Goal: Book appointment/travel/reservation

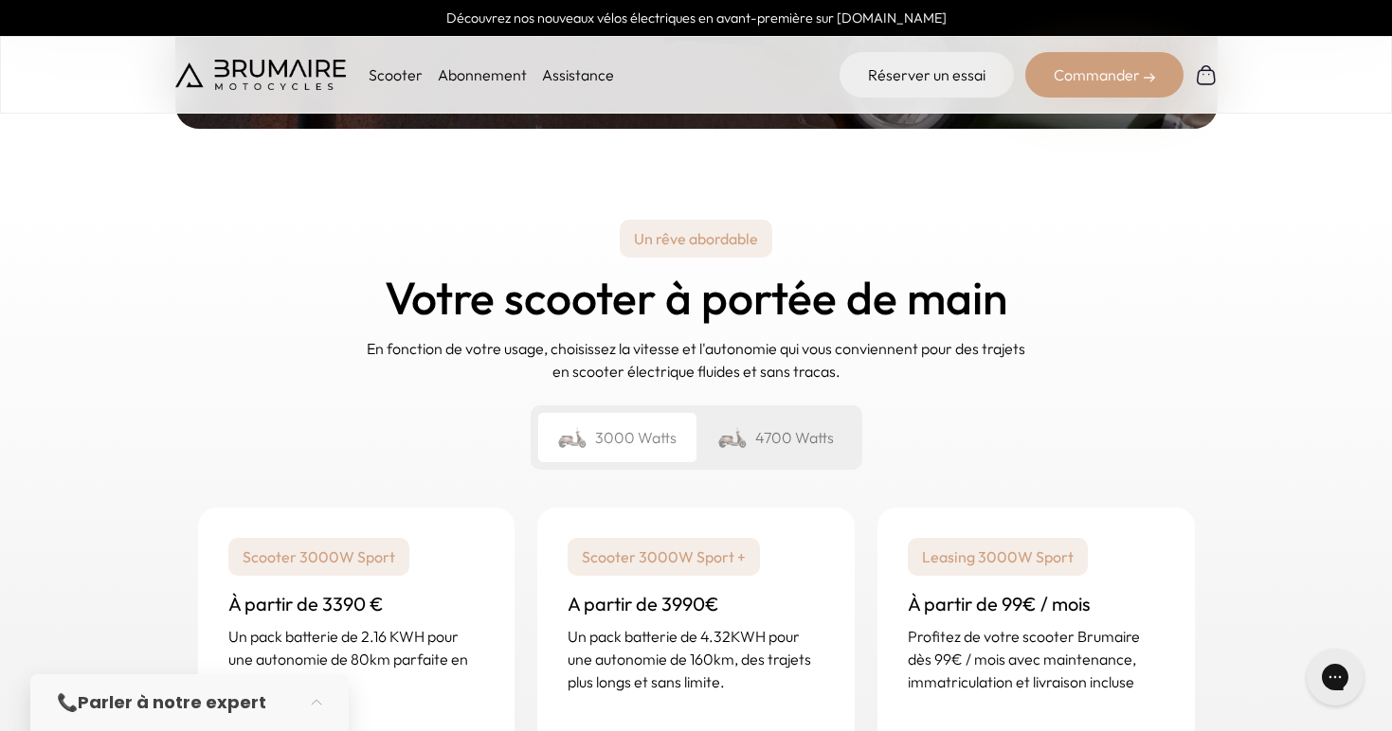
scroll to position [2666, 0]
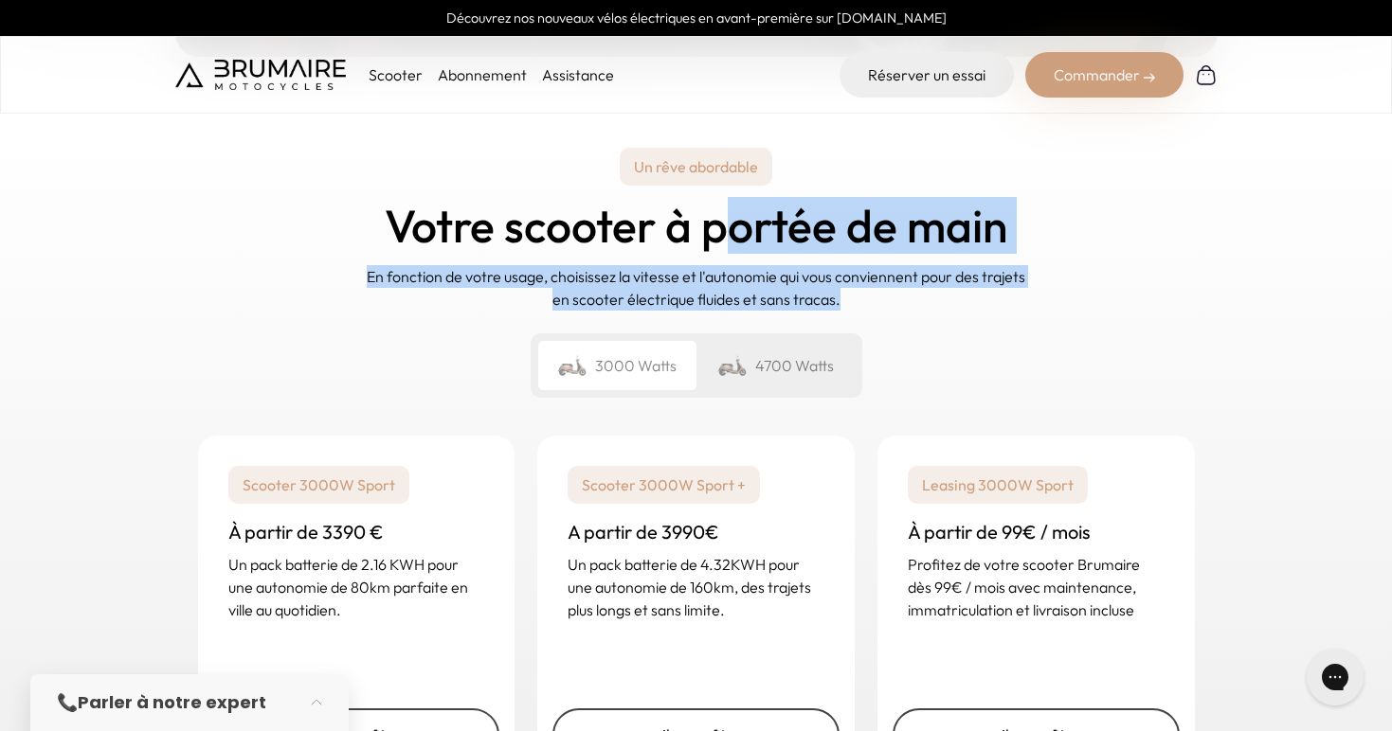
drag, startPoint x: 738, startPoint y: 207, endPoint x: 874, endPoint y: 287, distance: 158.4
click at [874, 287] on div "Un rêve abordable Votre scooter à portée de main En fonction de votre usage, ch…" at bounding box center [696, 273] width 1042 height 281
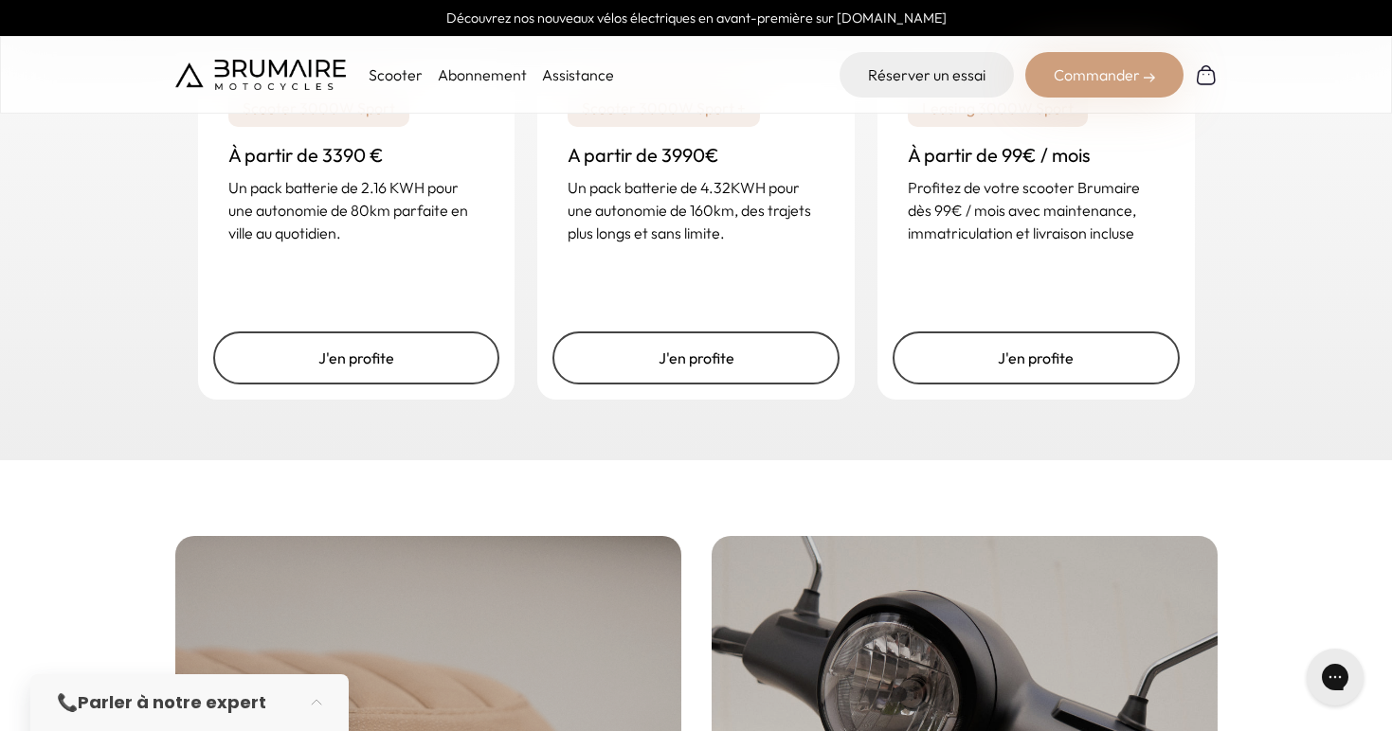
scroll to position [3505, 0]
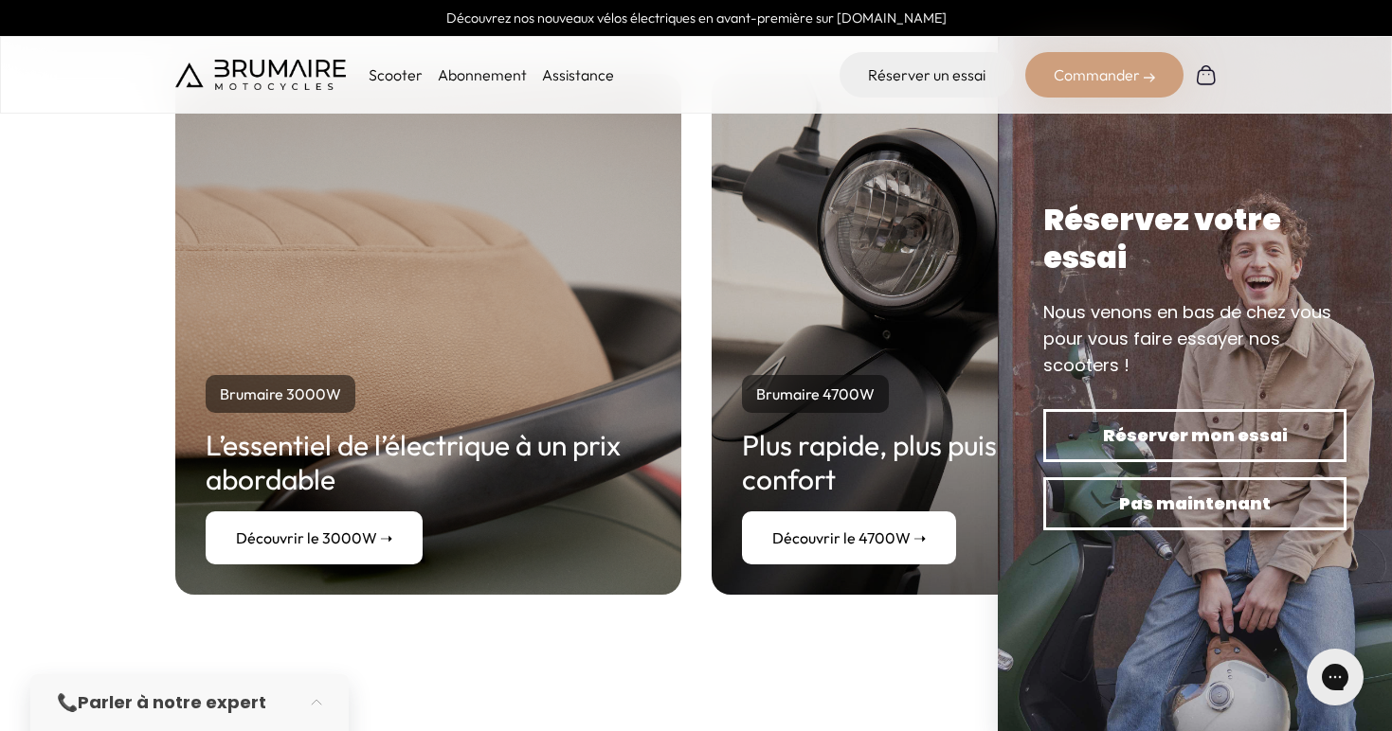
click at [166, 354] on div "Brumaire 3000W L’essentiel de l’électrique à un prix abordable Découvrir le 300…" at bounding box center [696, 334] width 1392 height 673
click at [710, 305] on div "Brumaire 3000W L’essentiel de l’électrique à un prix abordable Découvrir le 300…" at bounding box center [696, 334] width 1042 height 521
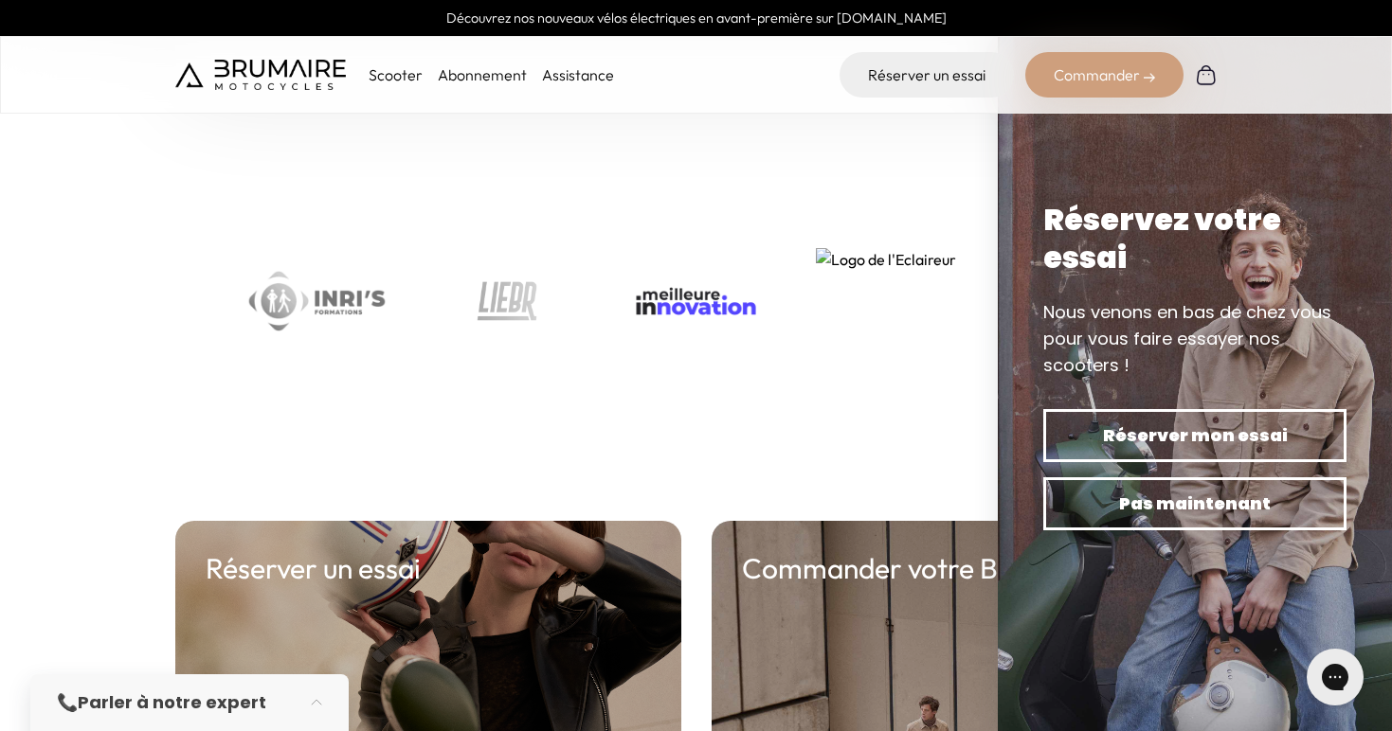
scroll to position [6313, 0]
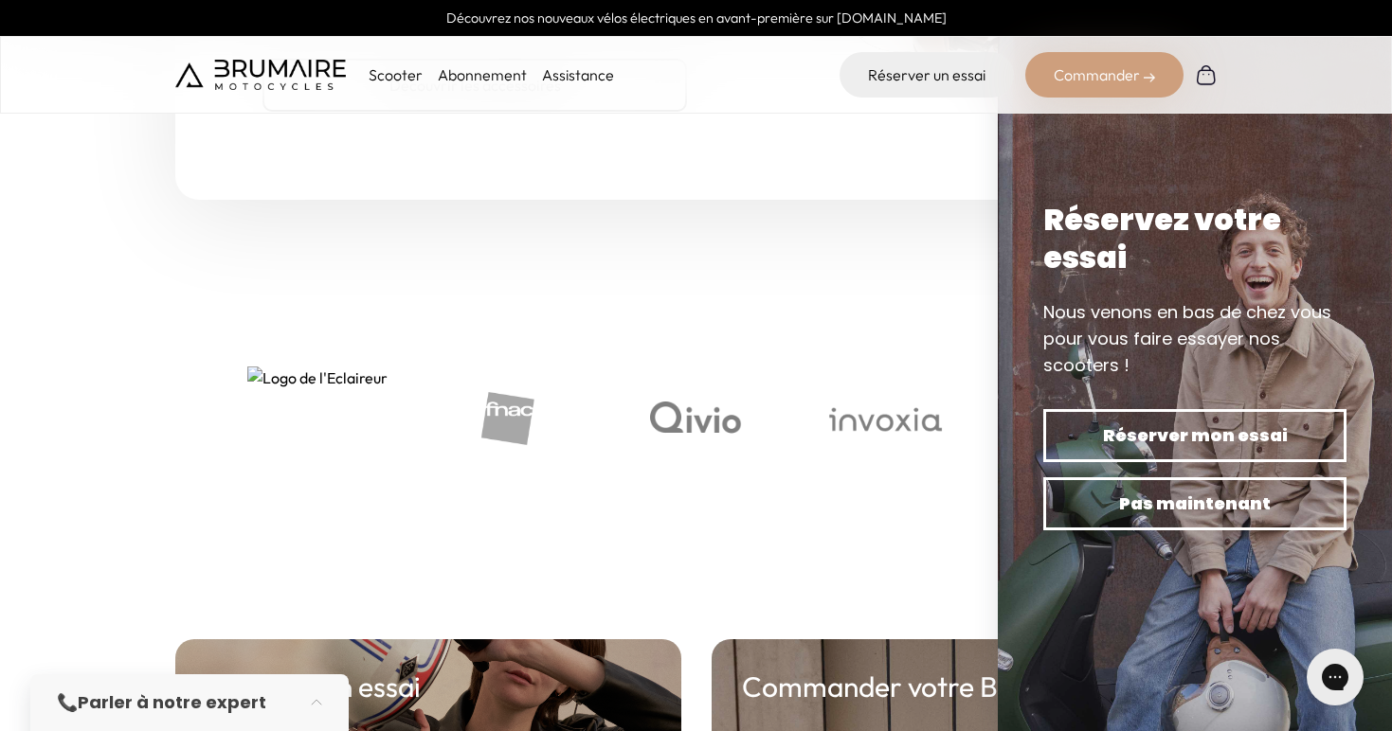
click at [377, 367] on img "4 of 8" at bounding box center [317, 420] width 140 height 106
click at [177, 366] on section at bounding box center [696, 420] width 1392 height 288
click at [45, 394] on section at bounding box center [696, 420] width 1392 height 288
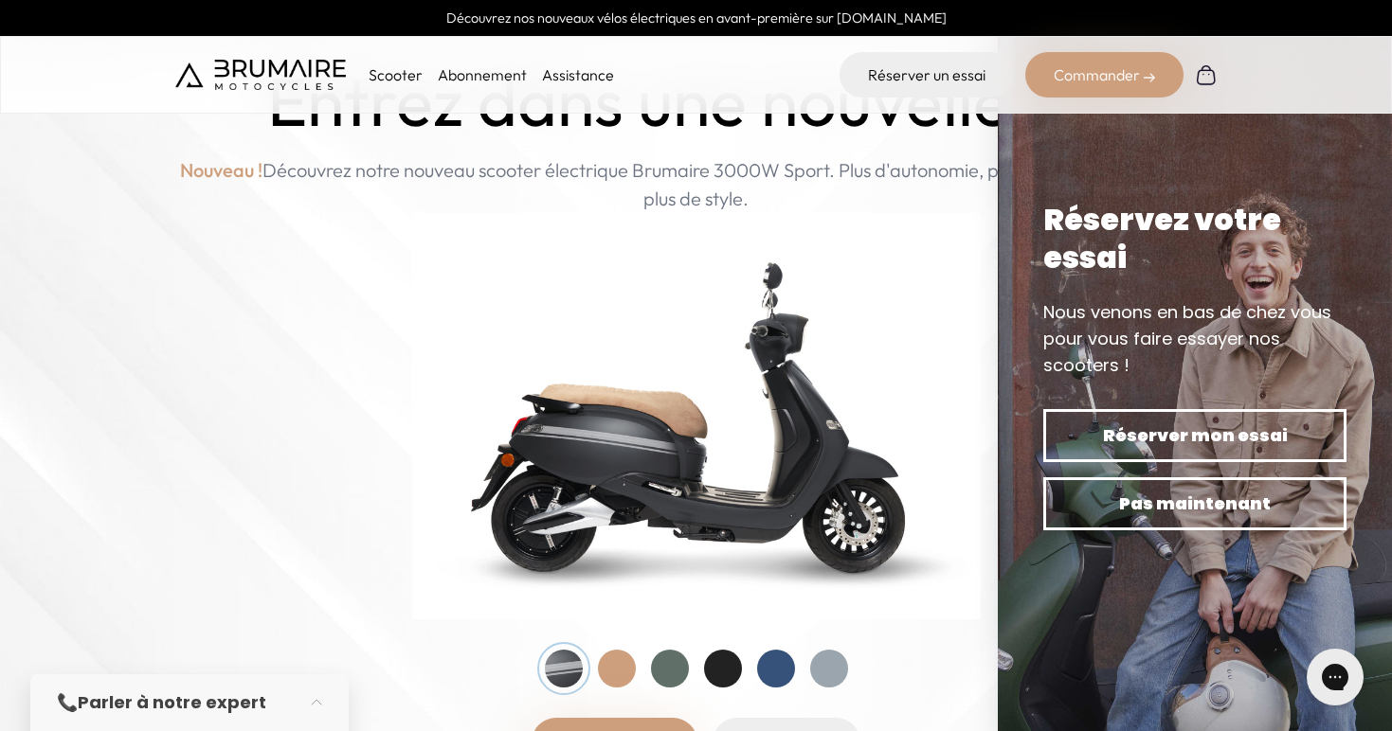
scroll to position [0, 0]
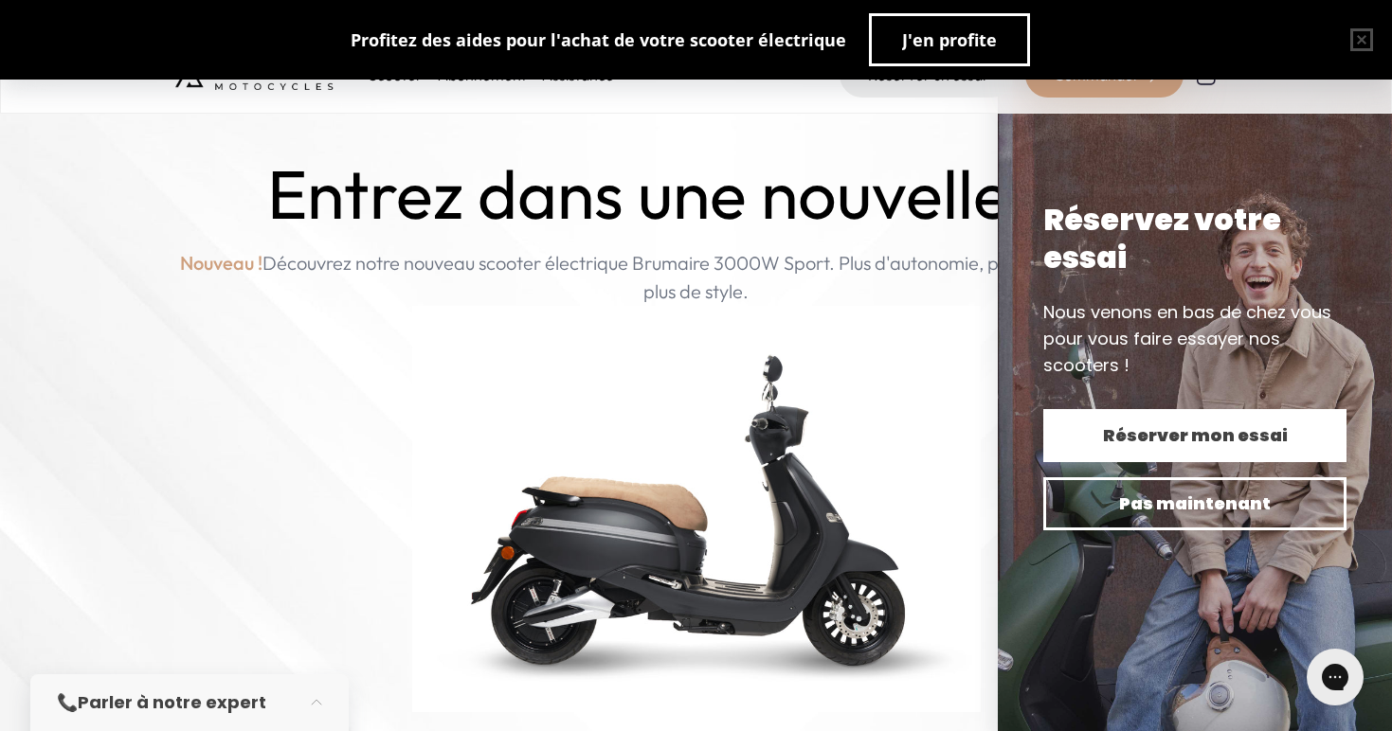
click at [1167, 444] on span "Réserver mon essai" at bounding box center [1194, 435] width 237 height 27
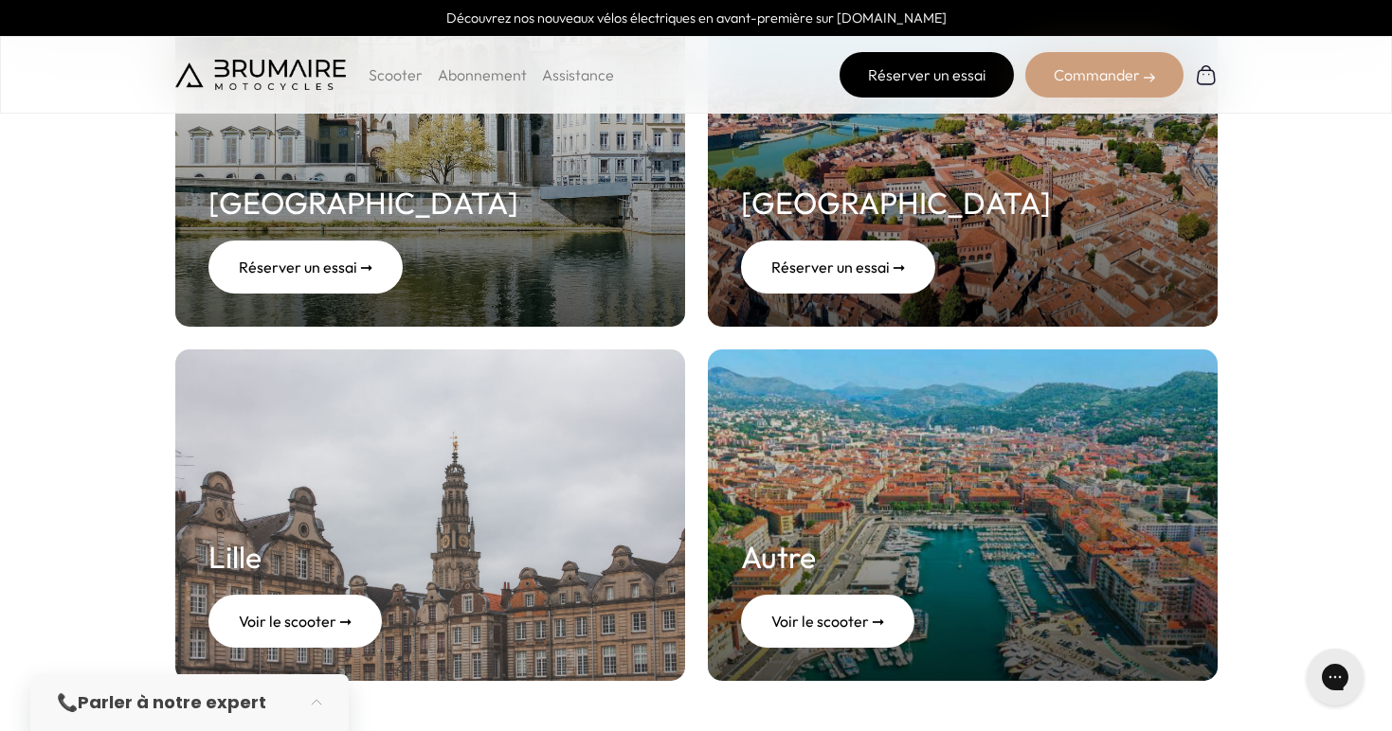
scroll to position [909, 0]
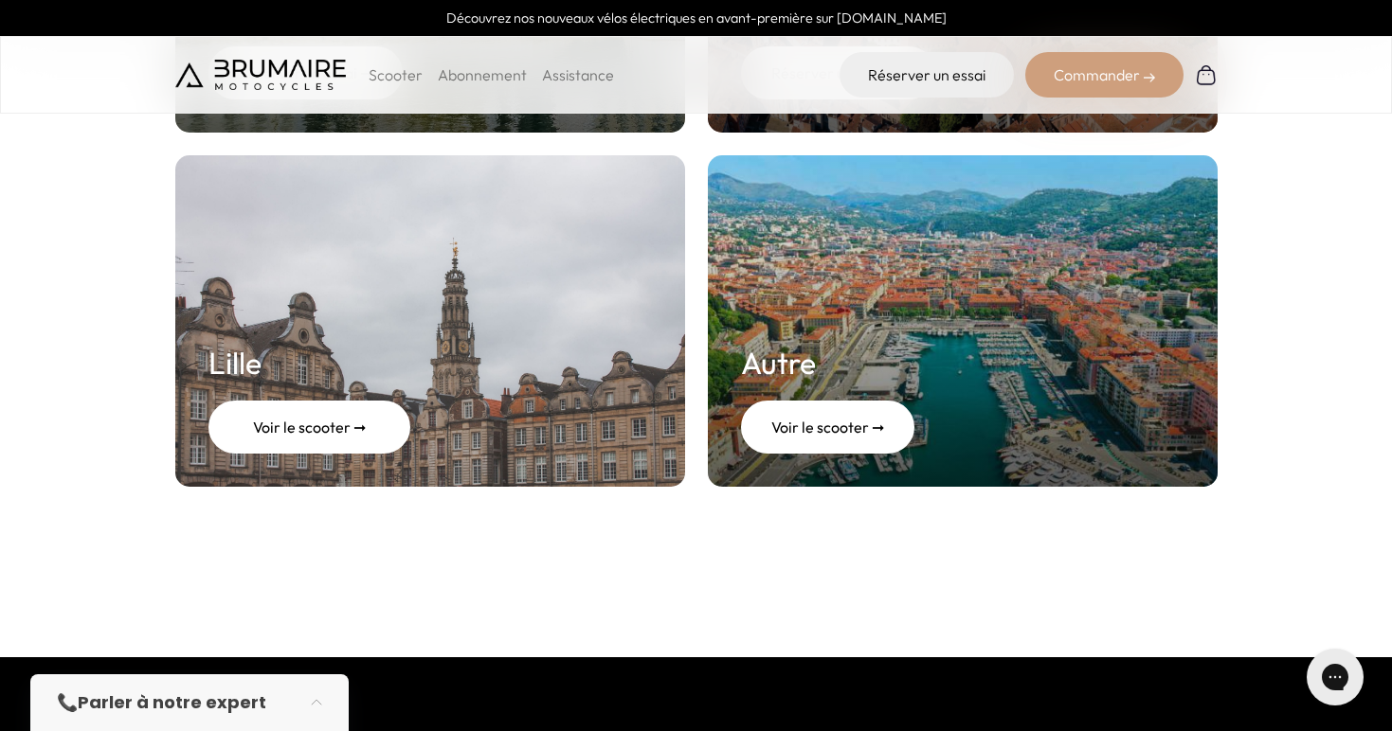
click at [371, 423] on div "Voir le scooter ➞" at bounding box center [309, 427] width 202 height 53
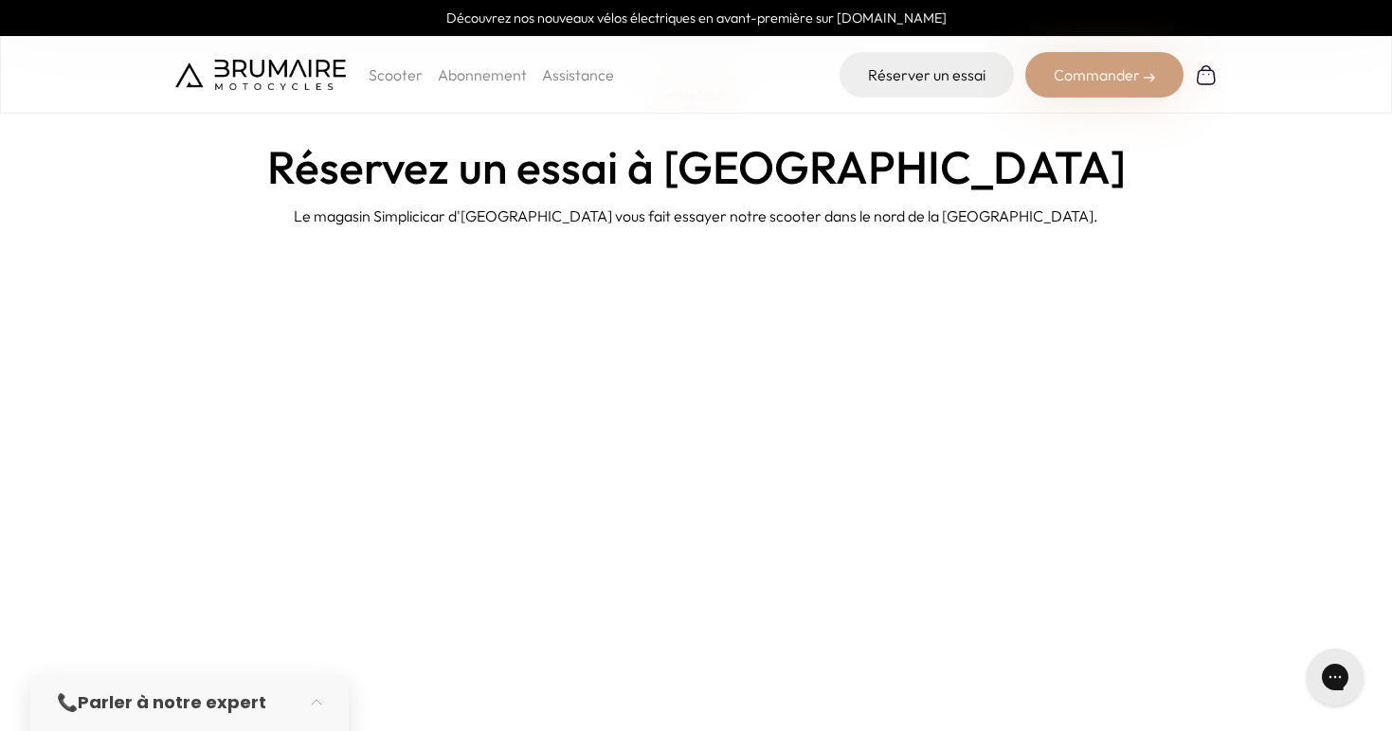
scroll to position [40, 0]
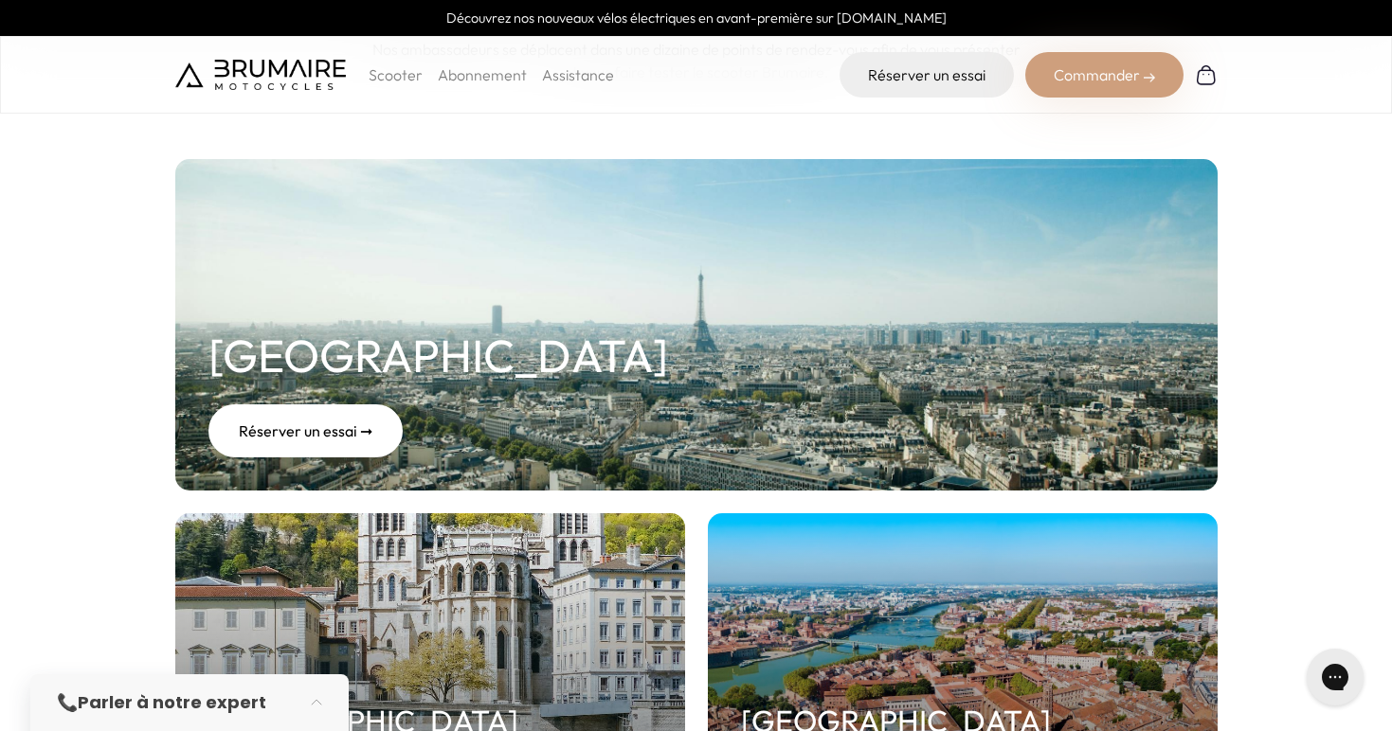
scroll to position [910, 0]
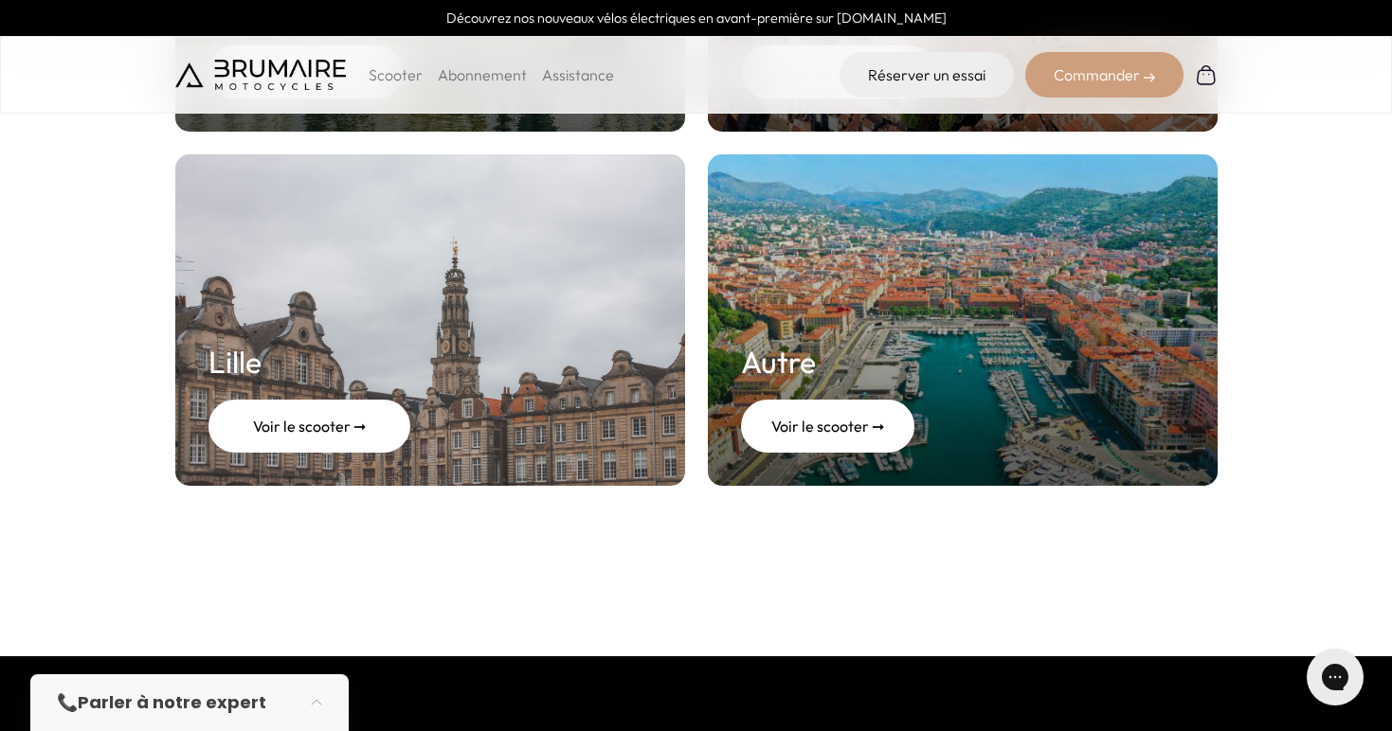
click at [395, 418] on div "Voir le scooter ➞" at bounding box center [309, 426] width 202 height 53
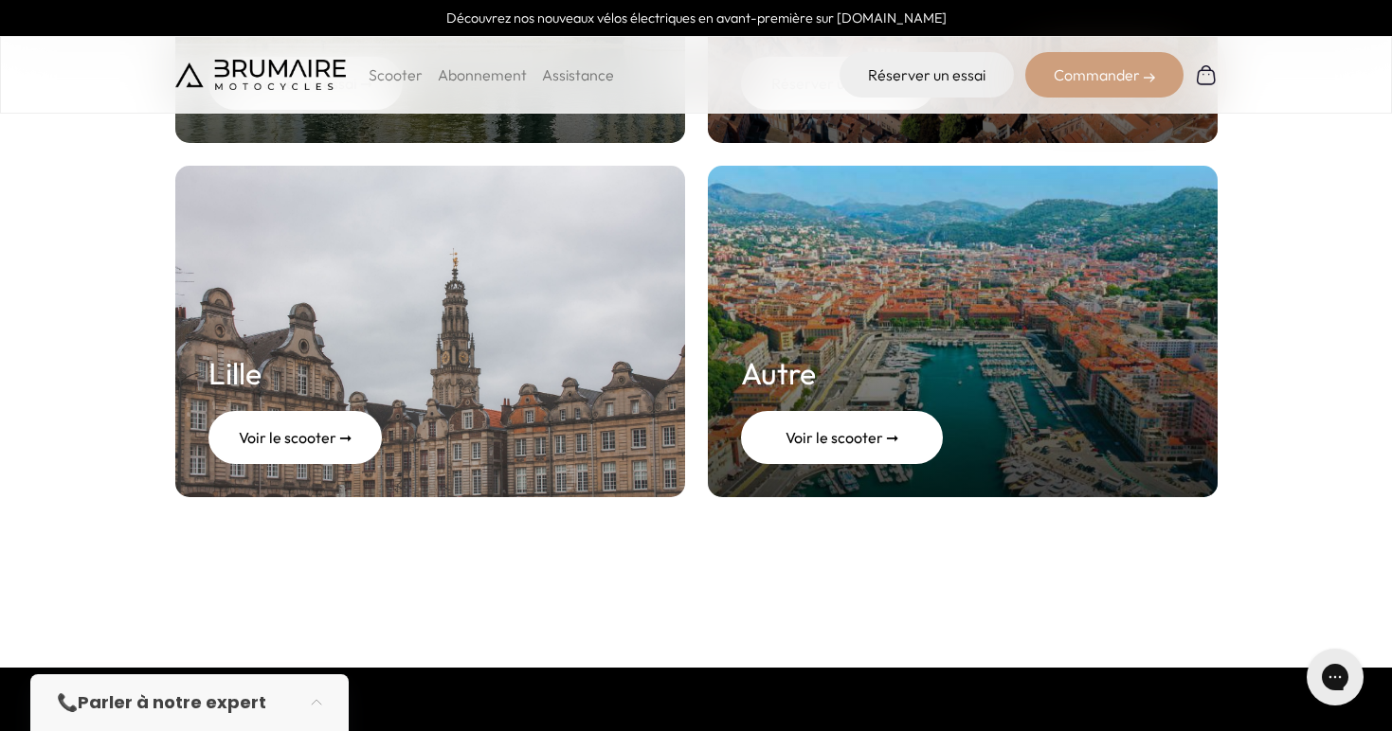
scroll to position [910, 0]
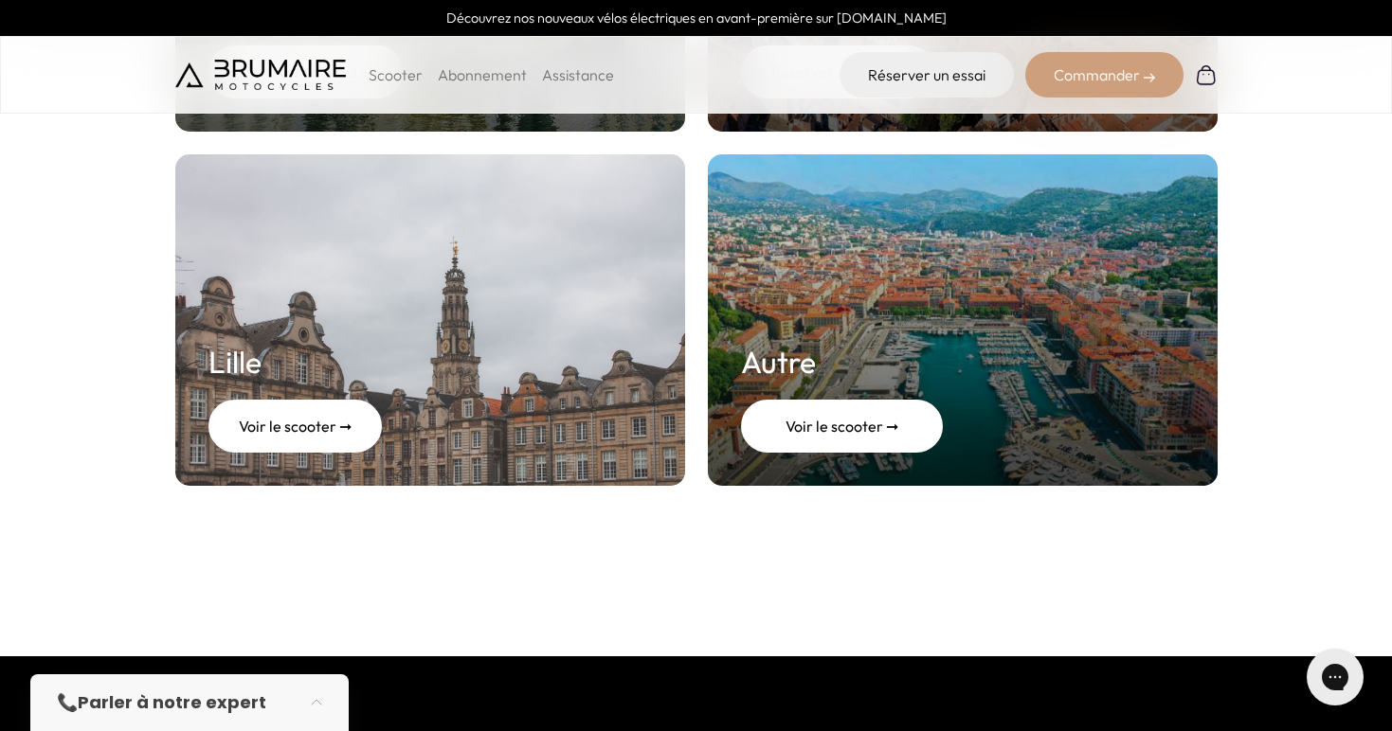
click at [877, 446] on div "Voir le scooter ➞" at bounding box center [842, 426] width 202 height 53
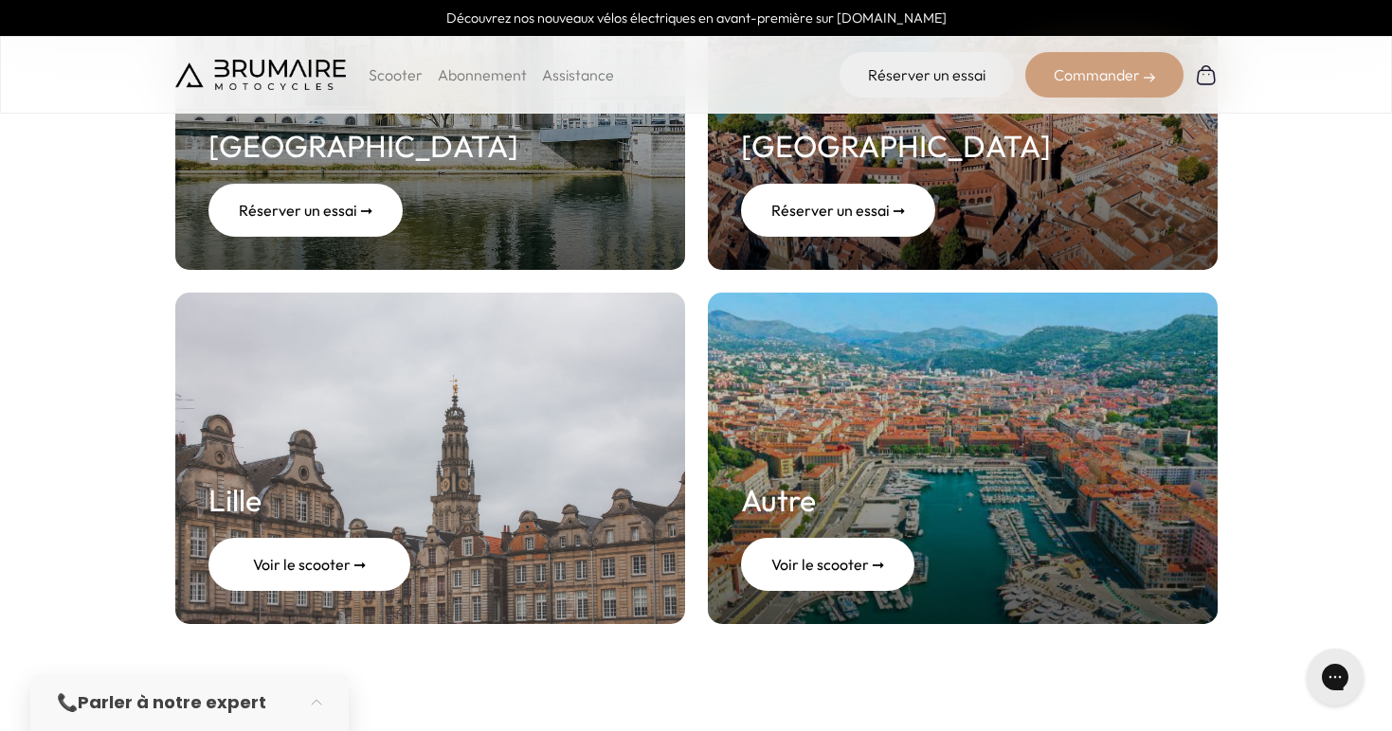
scroll to position [748, 0]
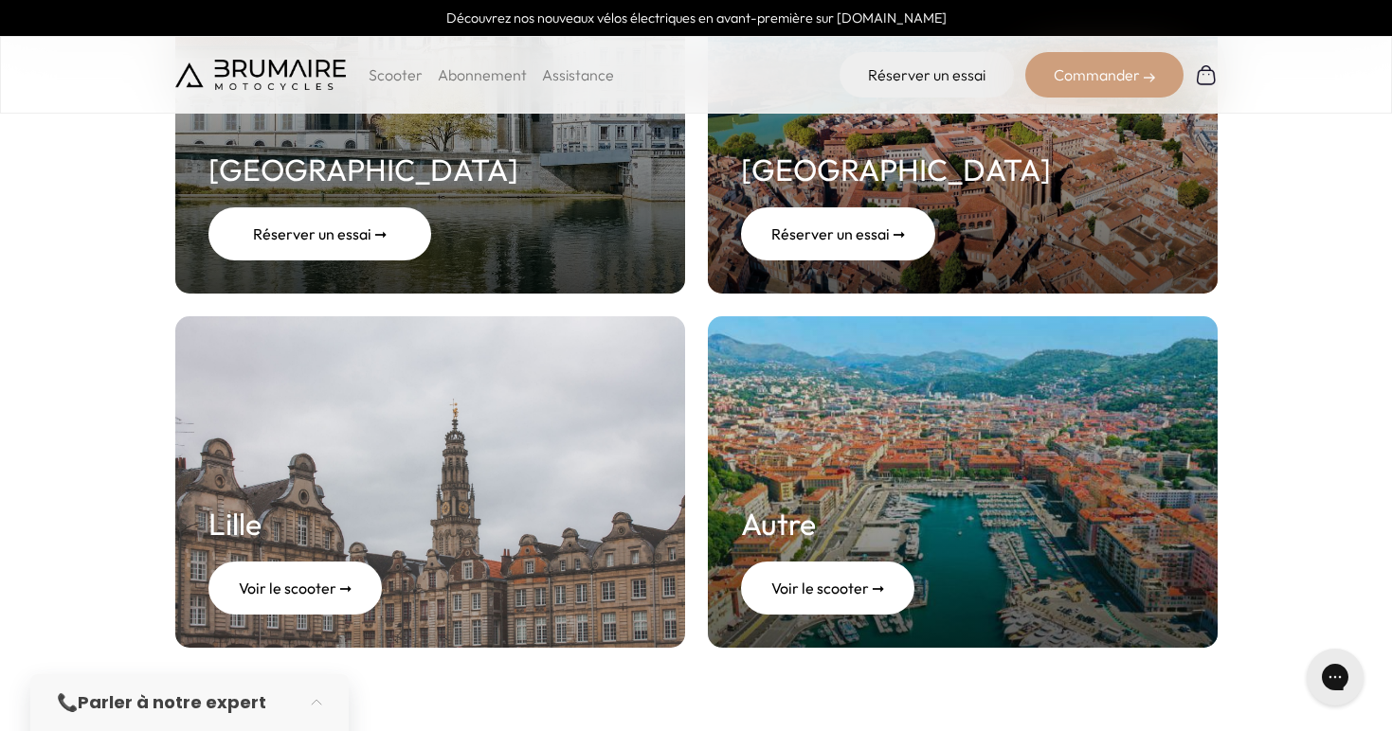
click at [284, 209] on div "Réserver un essai ➞" at bounding box center [319, 233] width 223 height 53
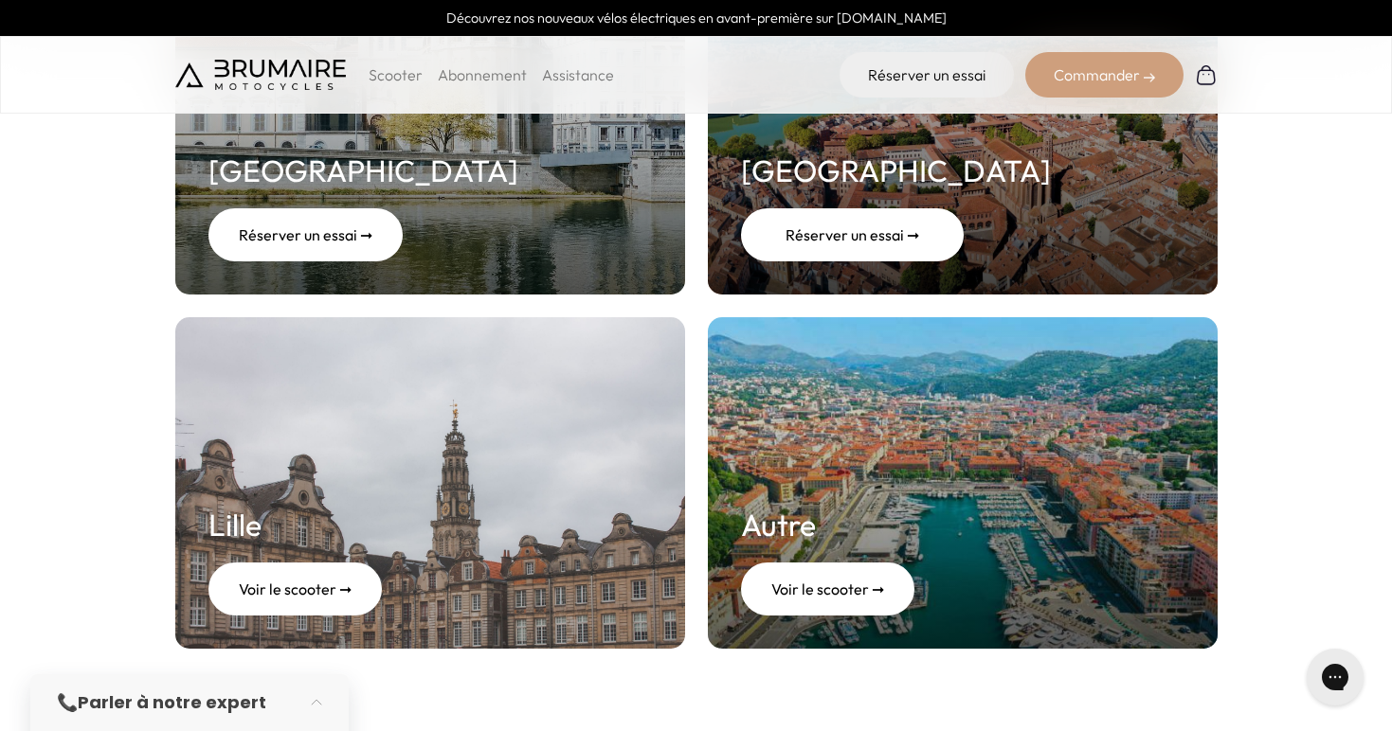
scroll to position [748, 0]
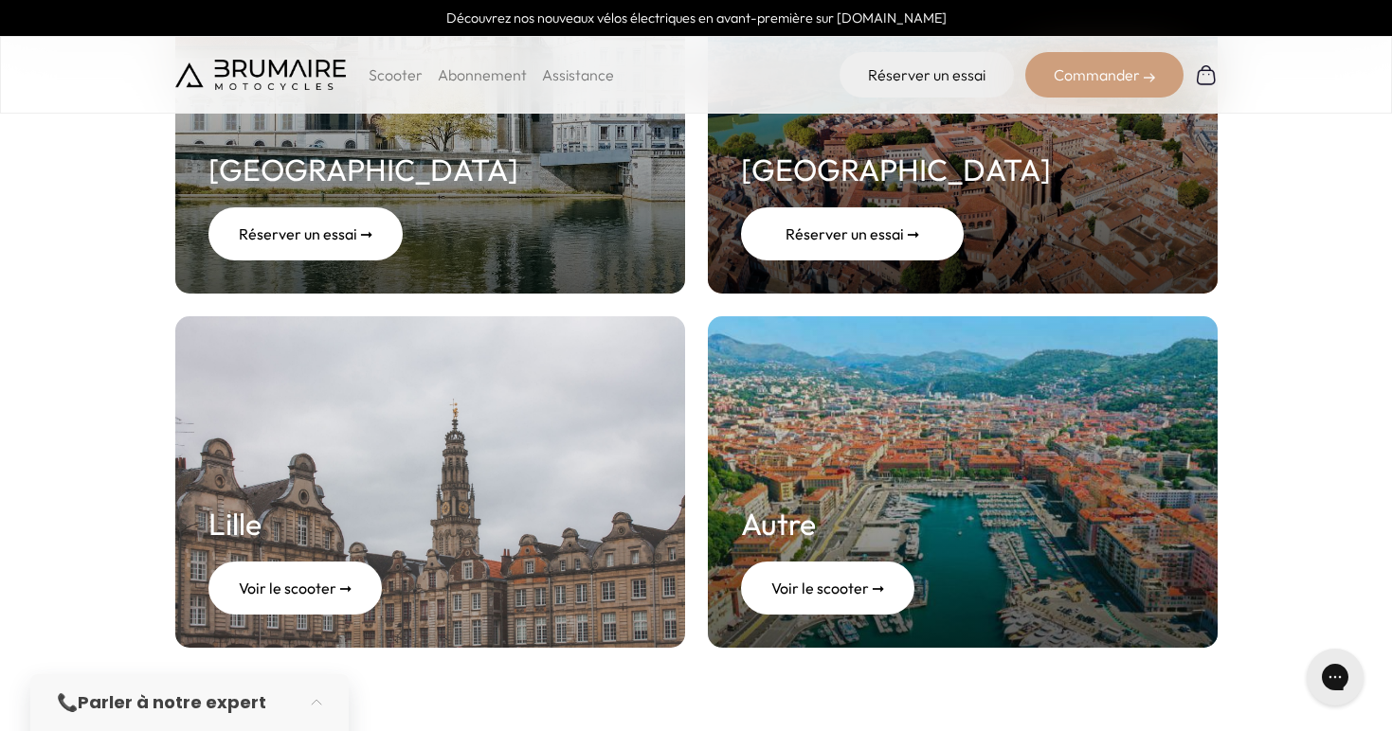
click at [846, 253] on div "Réserver un essai ➞" at bounding box center [852, 233] width 223 height 53
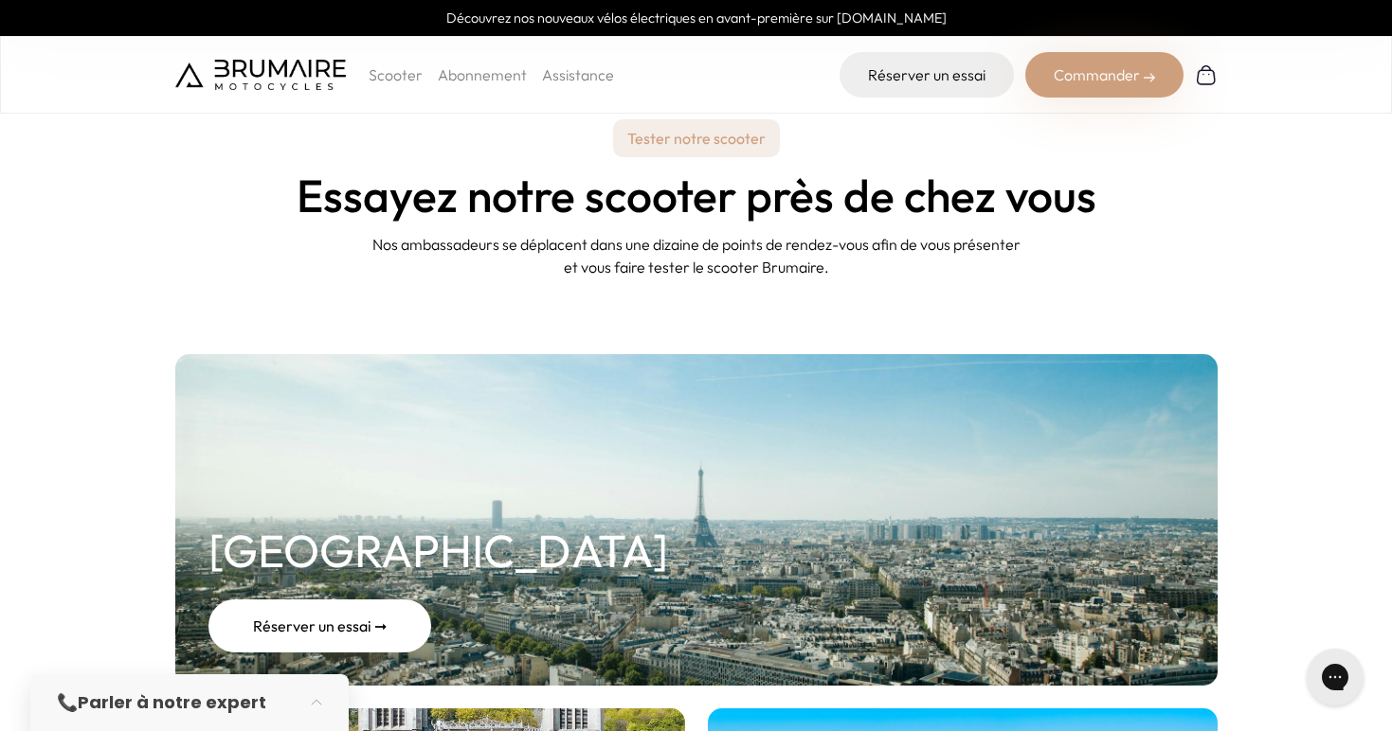
scroll to position [400, 0]
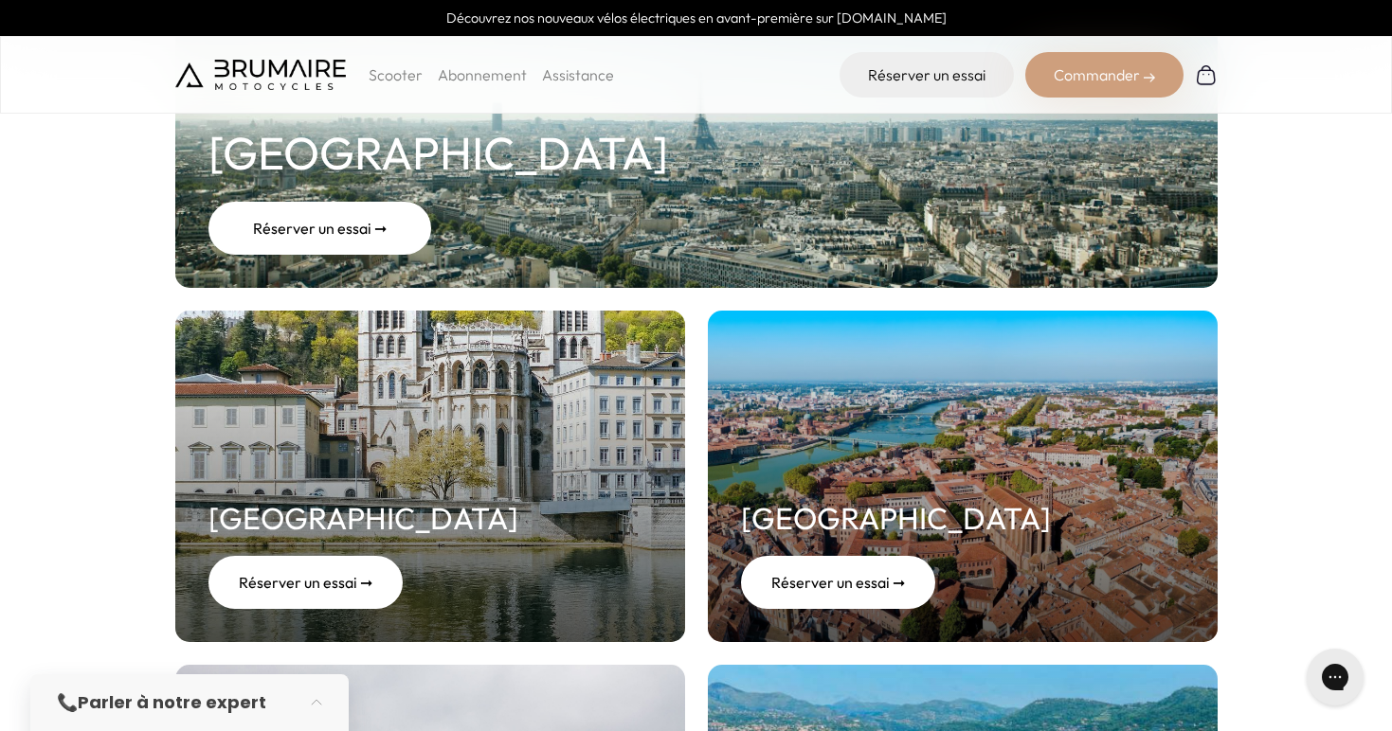
click at [315, 226] on div "Réserver un essai ➞" at bounding box center [319, 228] width 223 height 53
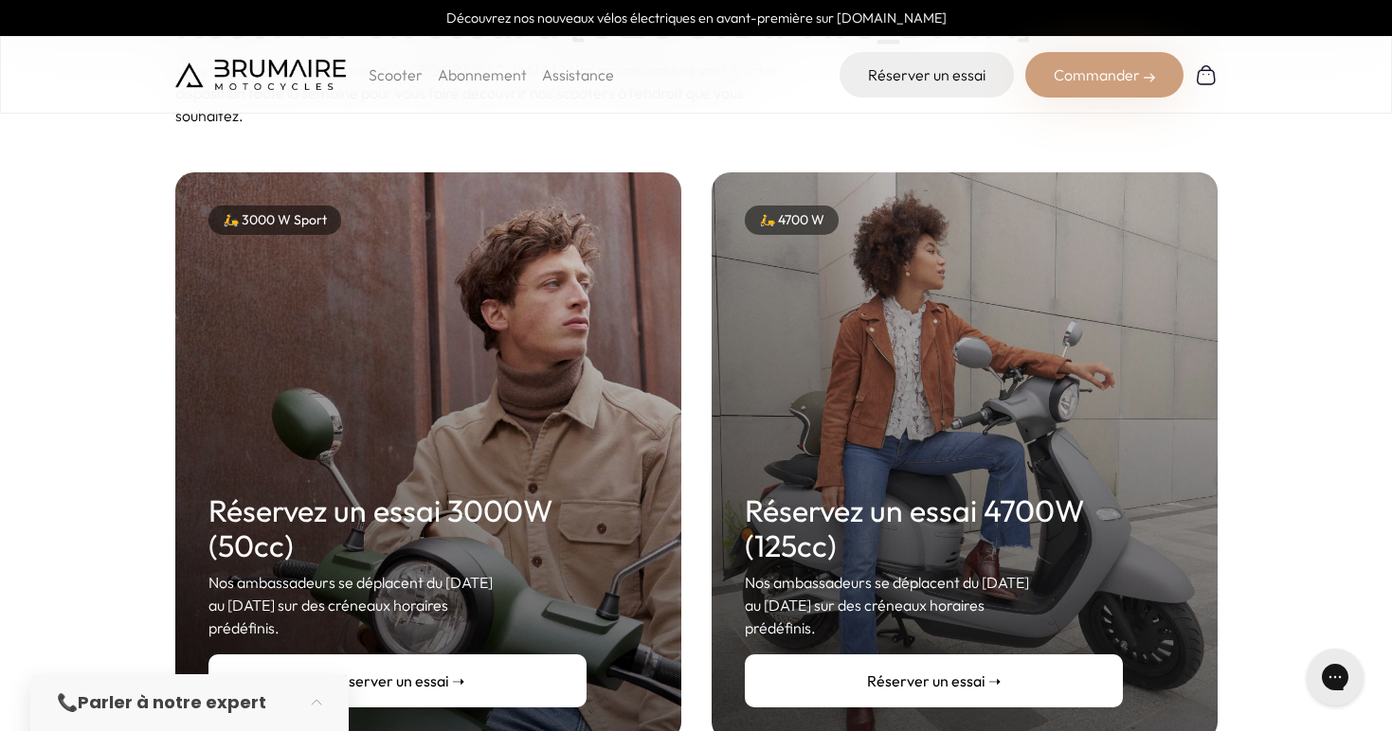
scroll to position [193, 0]
